Goal: Communication & Community: Answer question/provide support

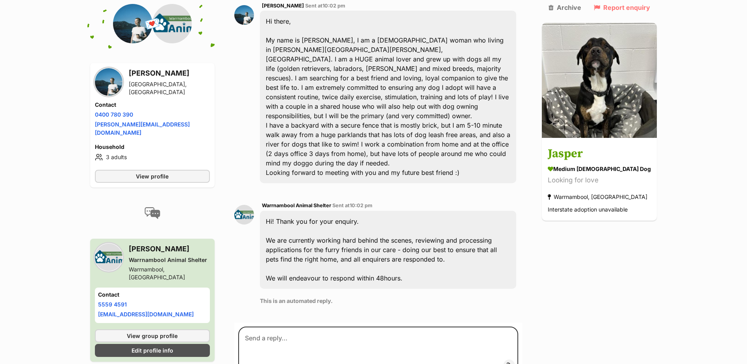
scroll to position [245, 0]
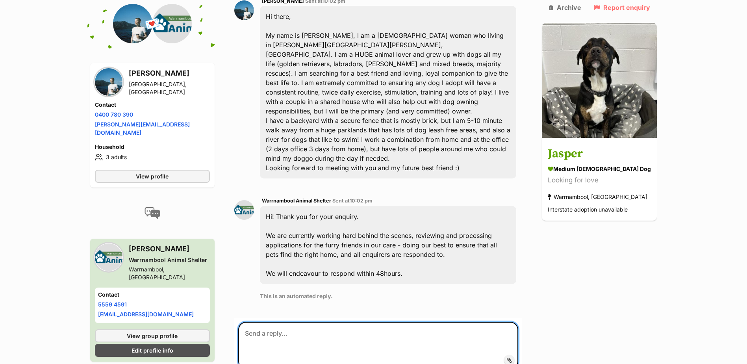
click at [347, 322] on textarea at bounding box center [378, 345] width 280 height 47
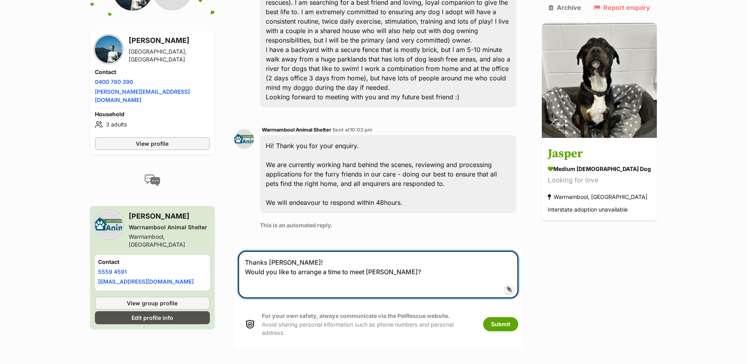
scroll to position [364, 0]
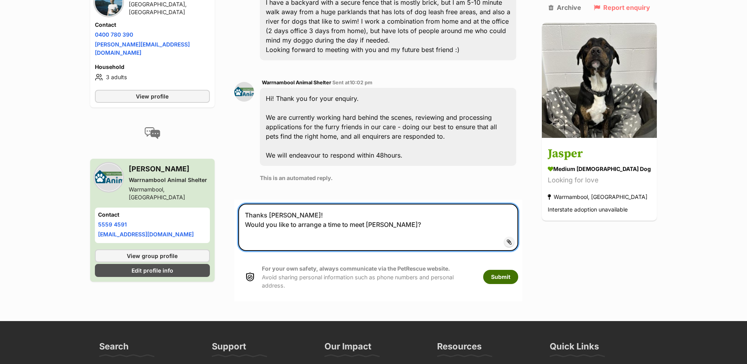
type textarea "Thanks Olivia! Would you like to arrange a time to meet Jasper?"
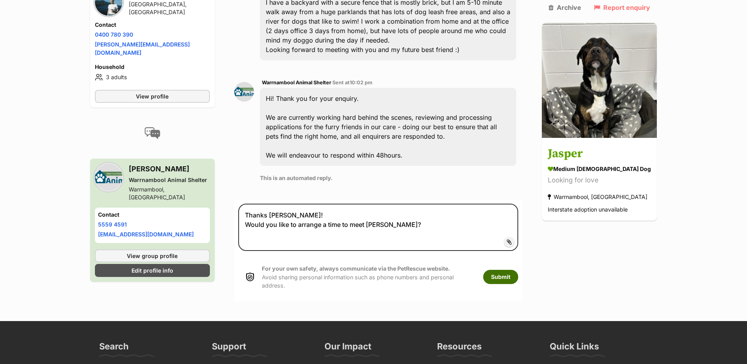
click at [513, 270] on button "Submit" at bounding box center [500, 277] width 35 height 14
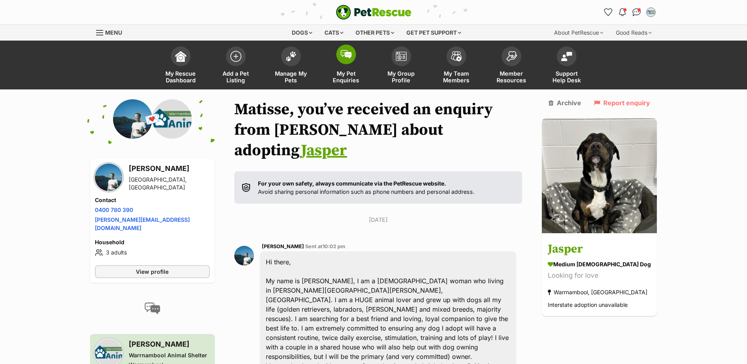
click at [341, 63] on link "My Pet Enquiries" at bounding box center [346, 66] width 55 height 47
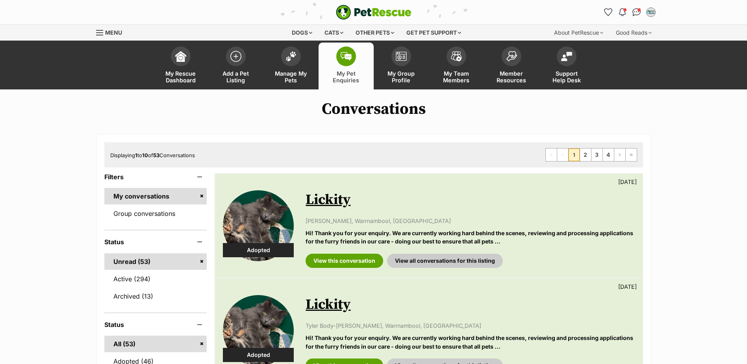
drag, startPoint x: 162, startPoint y: 212, endPoint x: 170, endPoint y: 236, distance: 25.3
click at [162, 212] on link "Group conversations" at bounding box center [155, 213] width 103 height 17
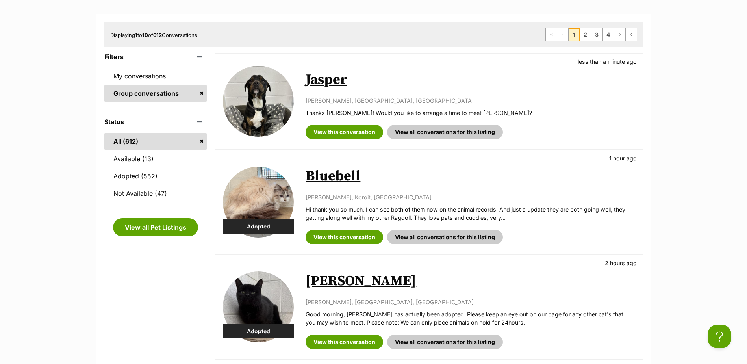
scroll to position [118, 0]
